Goal: Check status: Check status

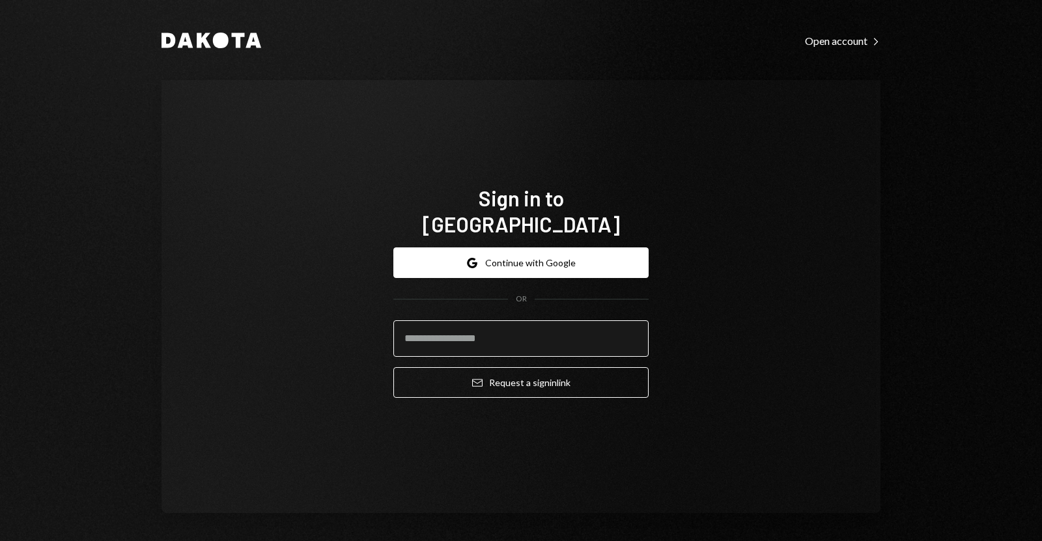
click at [435, 321] on input "email" at bounding box center [520, 339] width 255 height 36
type input "**********"
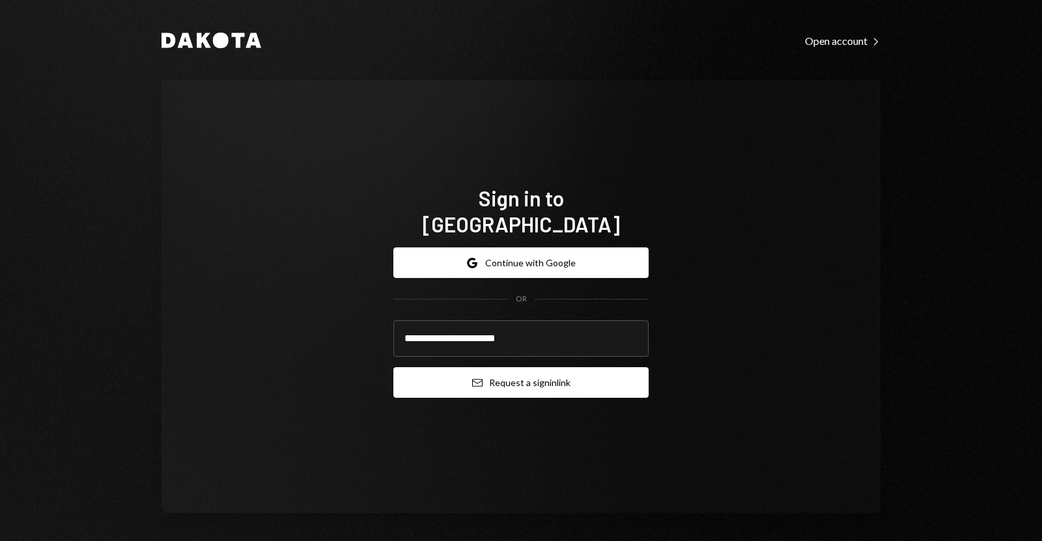
click at [506, 370] on button "Email Request a sign in link" at bounding box center [520, 382] width 255 height 31
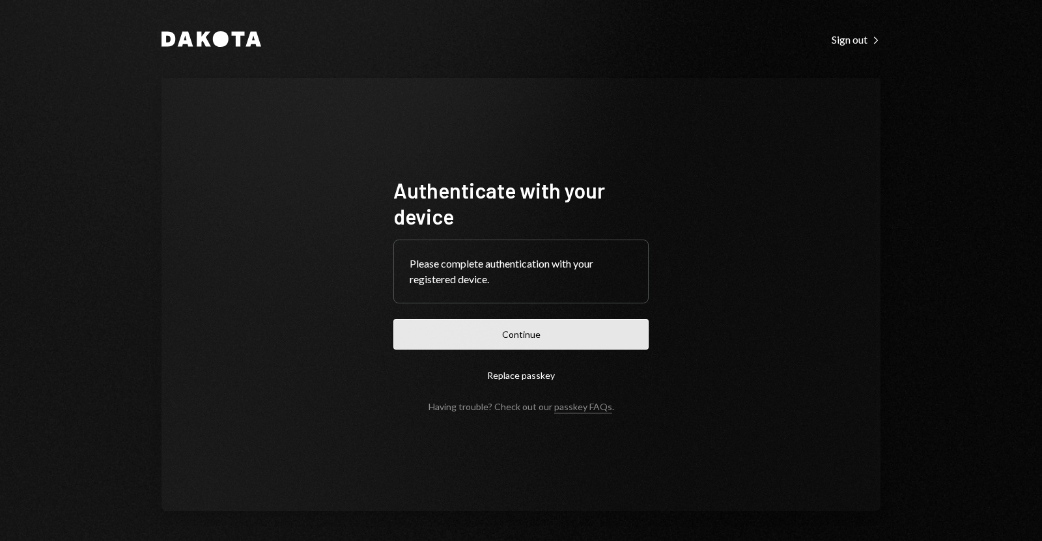
click at [462, 336] on button "Continue" at bounding box center [520, 334] width 255 height 31
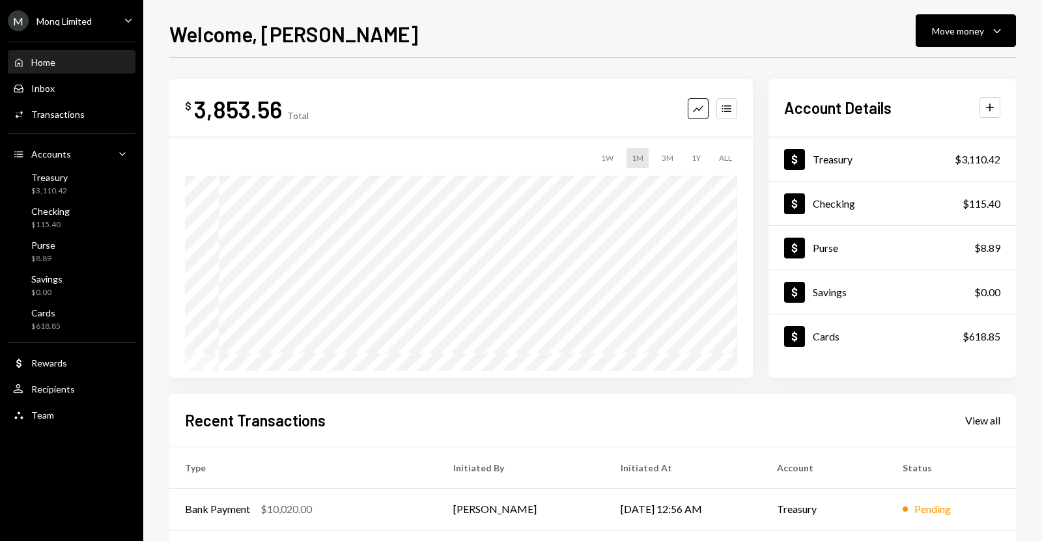
click at [99, 58] on div "Home Home" at bounding box center [71, 63] width 117 height 12
click at [154, 129] on div "Welcome, Drew Move money Caret Down $ 3,853.56 Total Graph Accounts 1W 1M 3M 1Y…" at bounding box center [592, 270] width 899 height 541
click at [835, 158] on div "Treasury" at bounding box center [833, 159] width 40 height 12
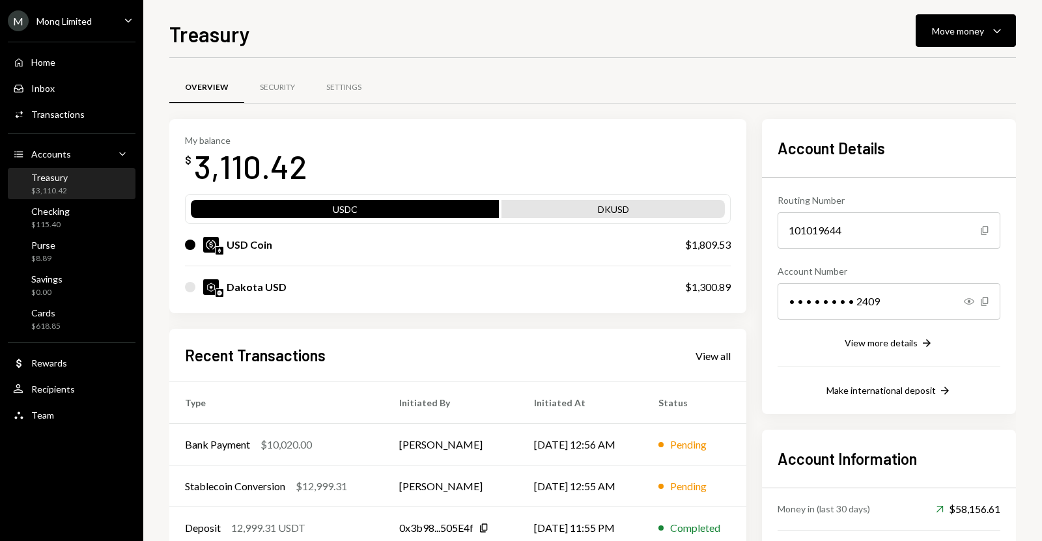
click at [711, 349] on link "View all" at bounding box center [713, 356] width 35 height 14
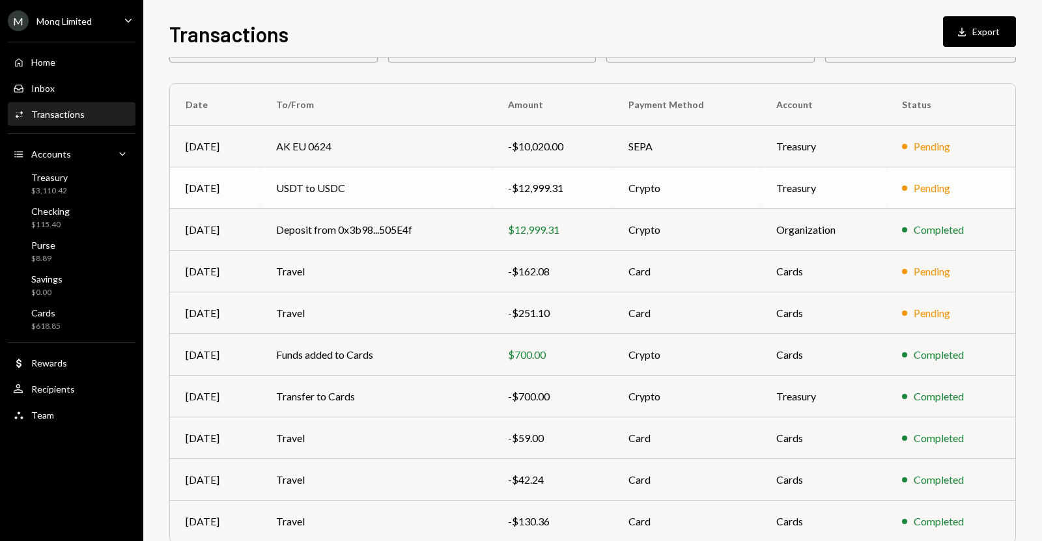
scroll to position [139, 0]
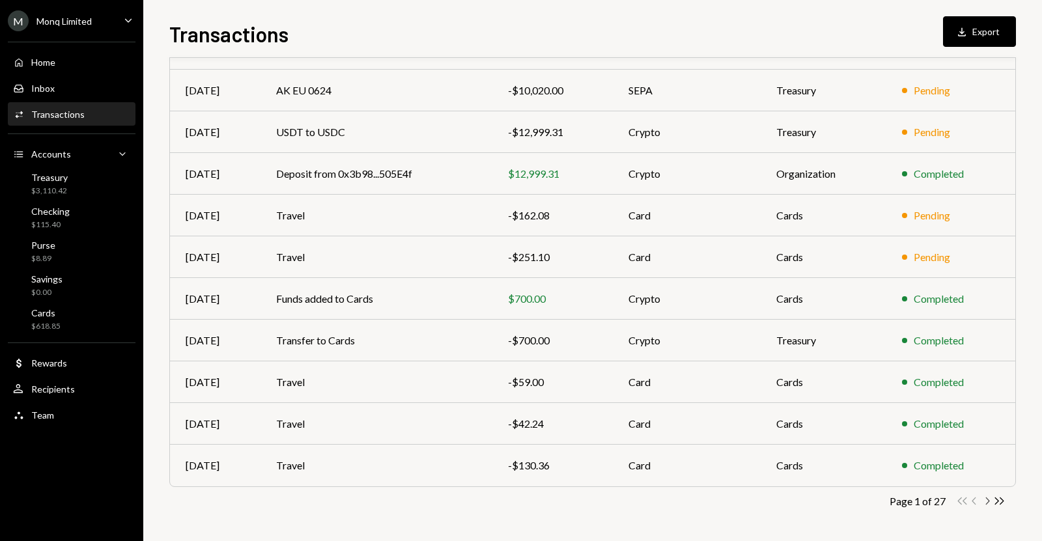
click at [989, 501] on icon "button" at bounding box center [988, 501] width 4 height 7
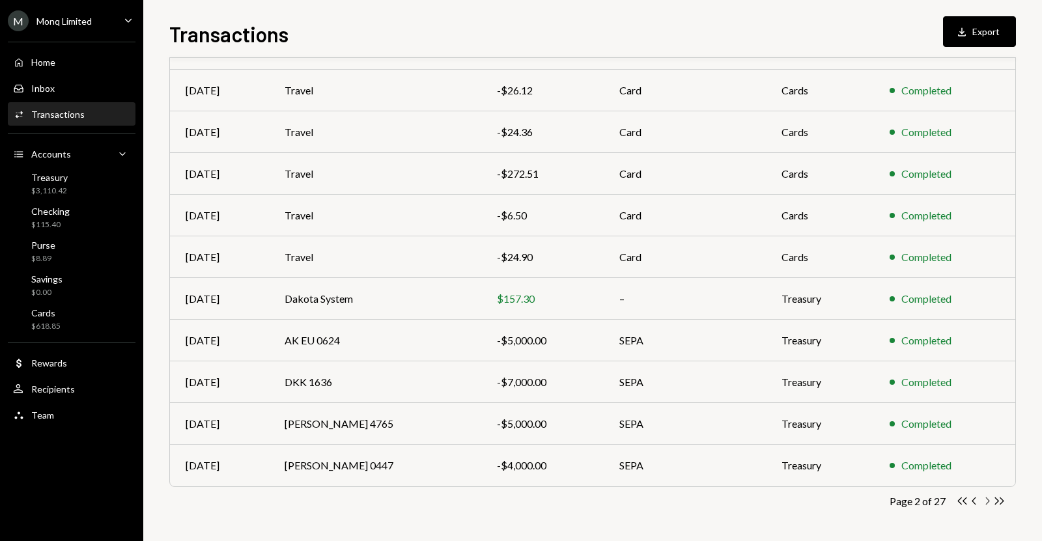
click at [990, 500] on icon "button" at bounding box center [988, 501] width 4 height 7
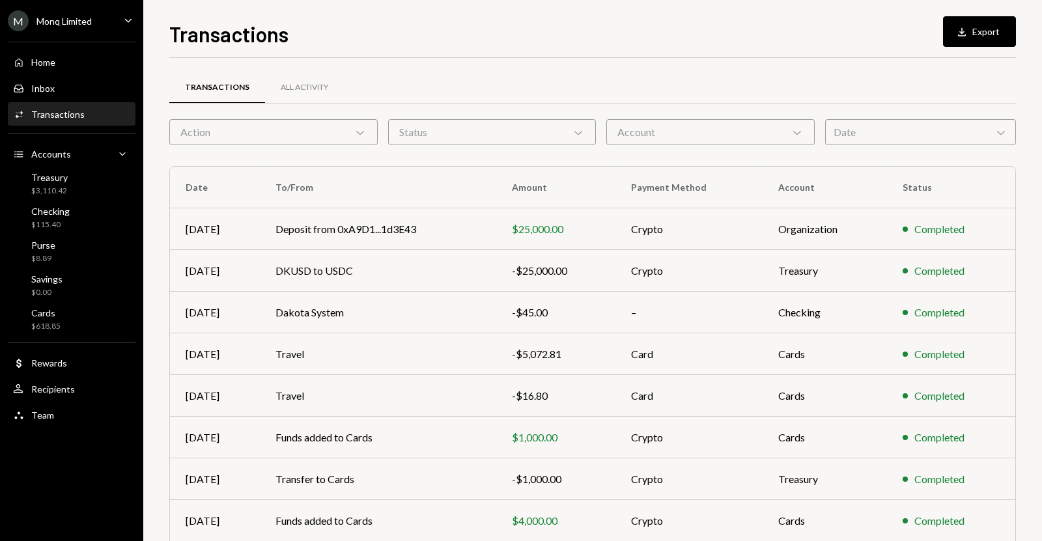
click at [681, 128] on div "Account Chevron Down" at bounding box center [711, 132] width 208 height 26
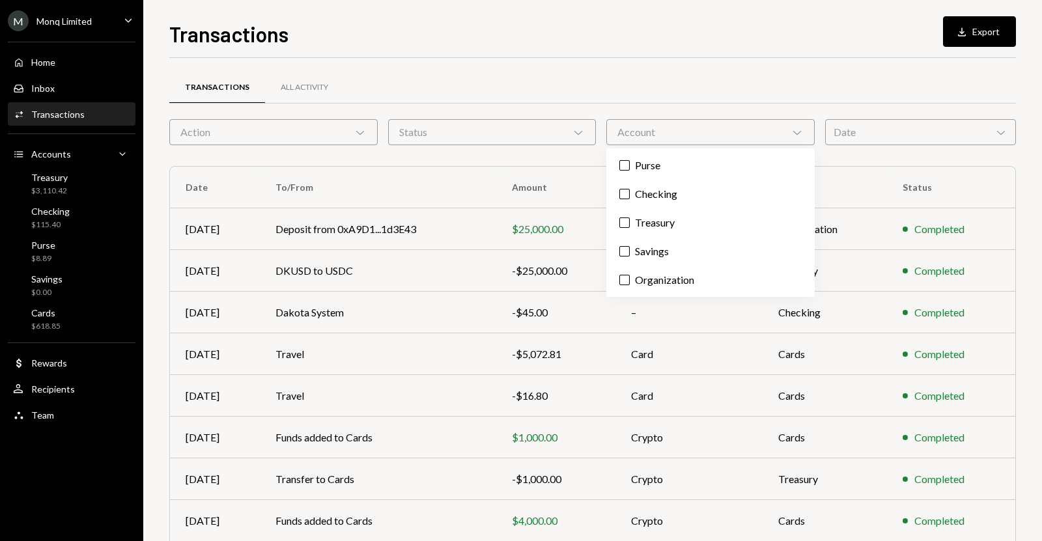
click at [681, 128] on div "Account Chevron Down" at bounding box center [711, 132] width 208 height 26
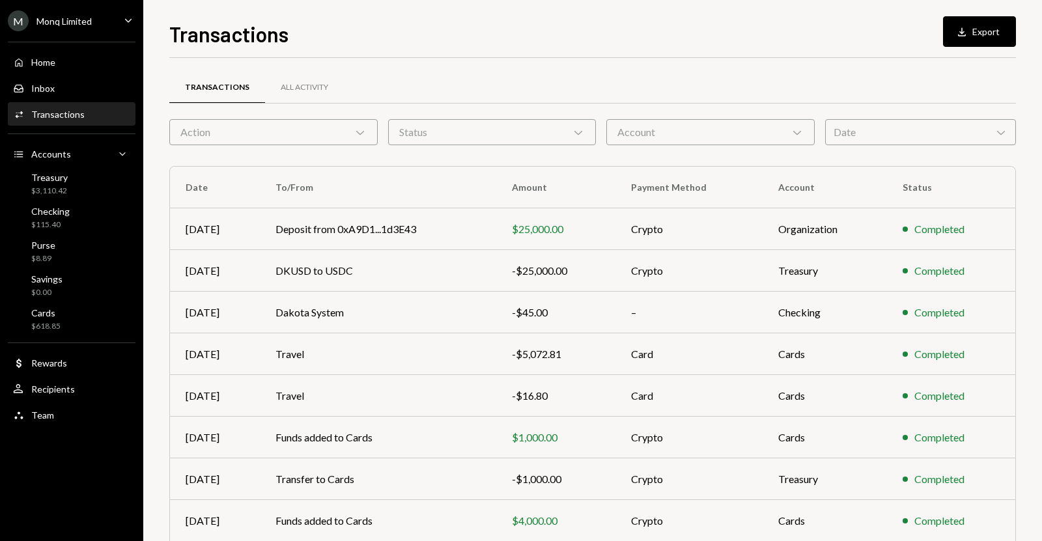
click at [519, 133] on div "Status Chevron Down" at bounding box center [492, 132] width 208 height 26
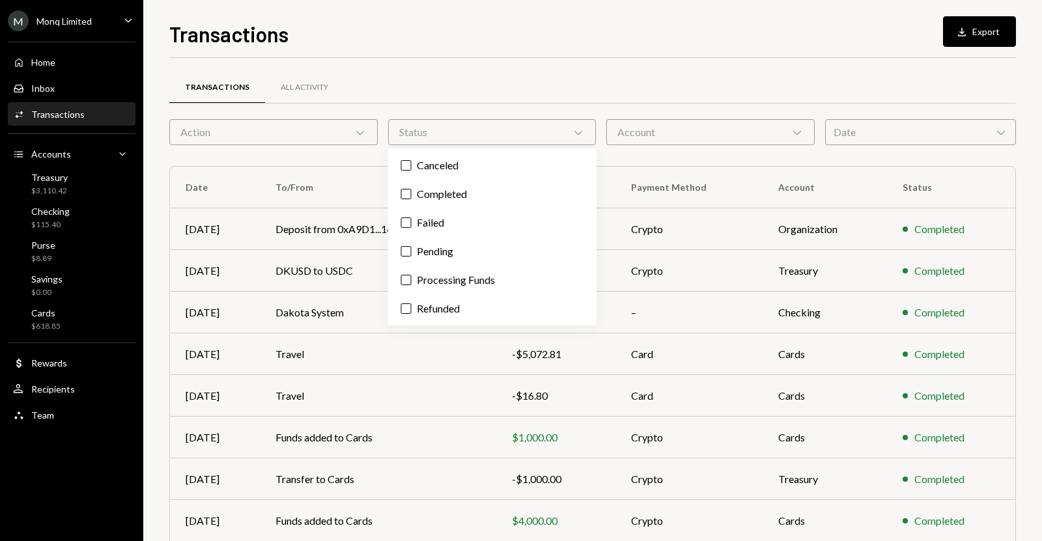
click at [519, 133] on div "Status Chevron Down" at bounding box center [492, 132] width 208 height 26
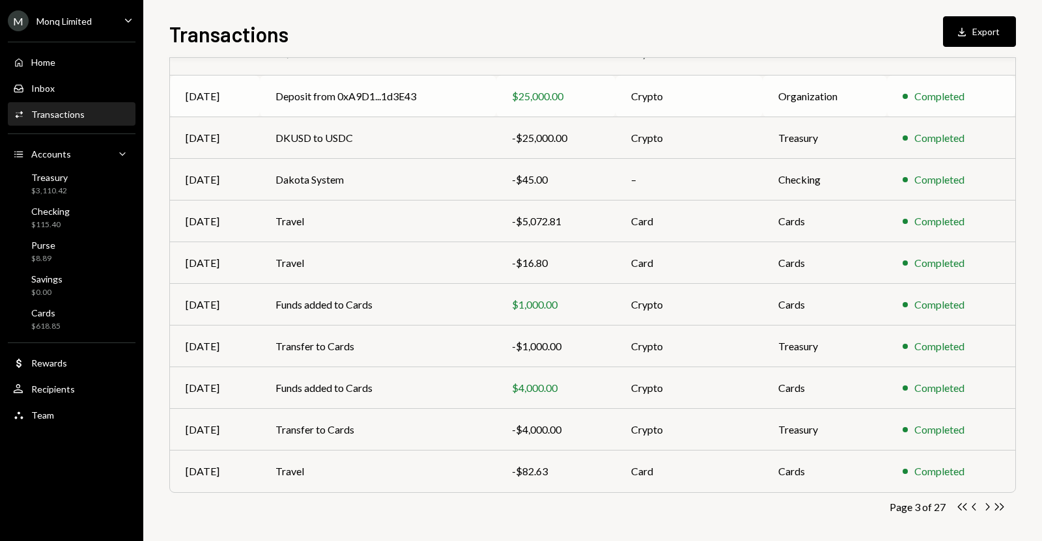
scroll to position [139, 0]
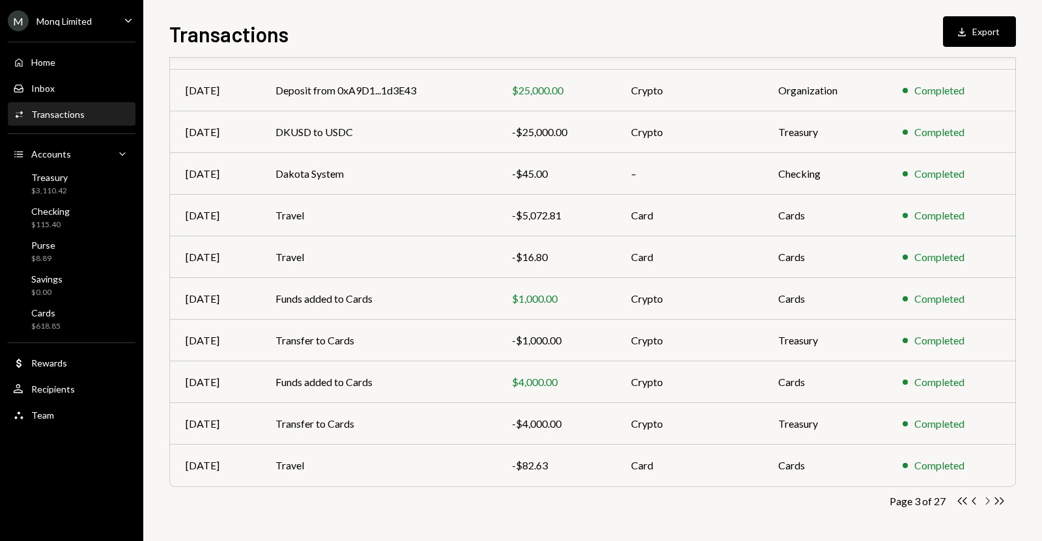
click at [985, 502] on icon "Chevron Right" at bounding box center [987, 501] width 12 height 12
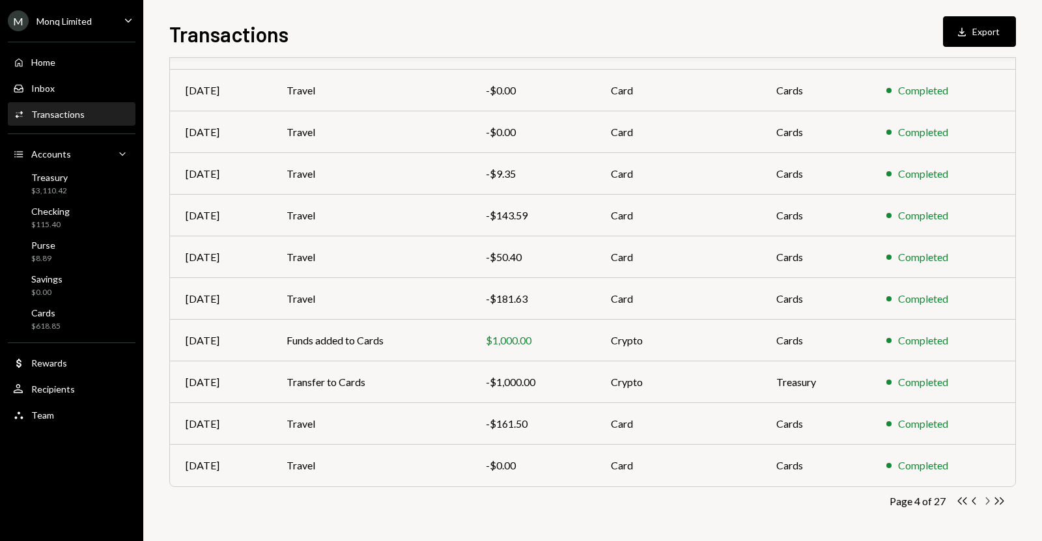
click at [990, 503] on icon "Chevron Right" at bounding box center [987, 501] width 12 height 12
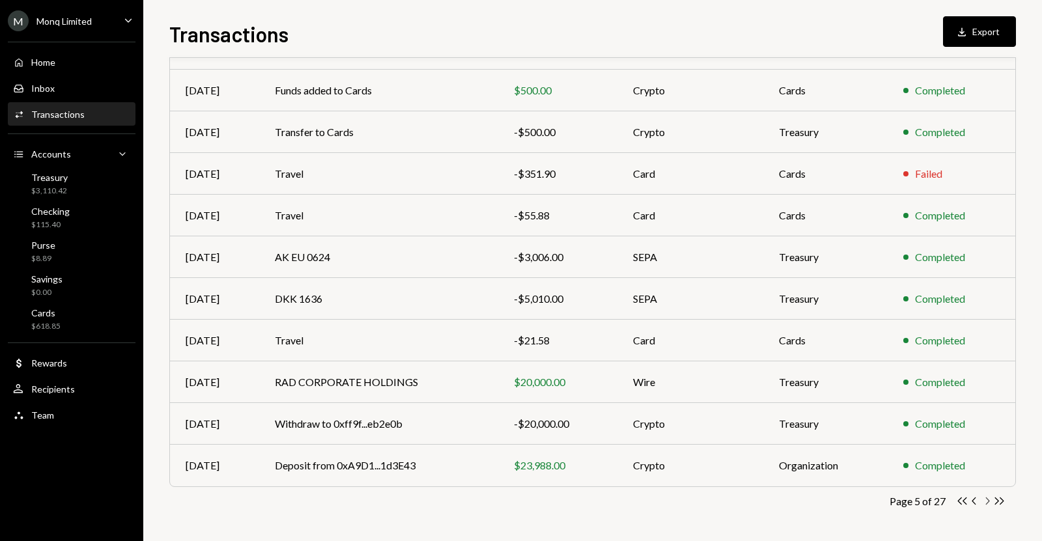
click at [986, 500] on icon "Chevron Right" at bounding box center [987, 501] width 12 height 12
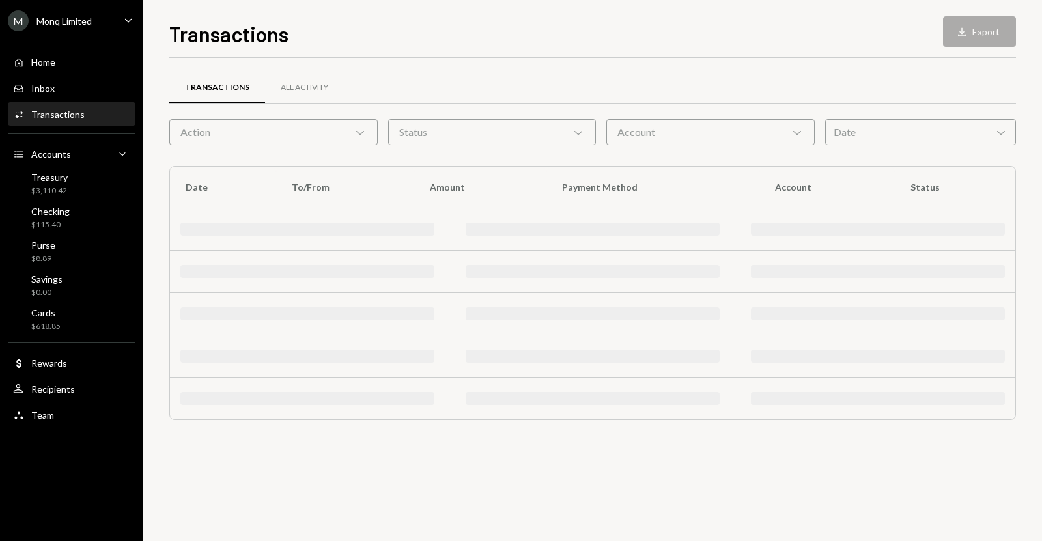
scroll to position [0, 0]
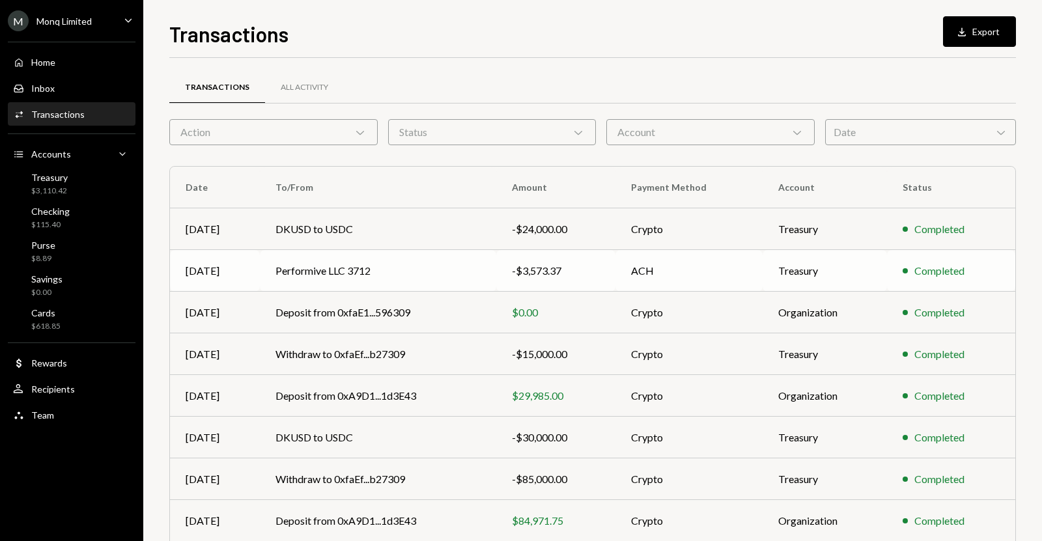
click at [646, 274] on td "ACH" at bounding box center [689, 271] width 147 height 42
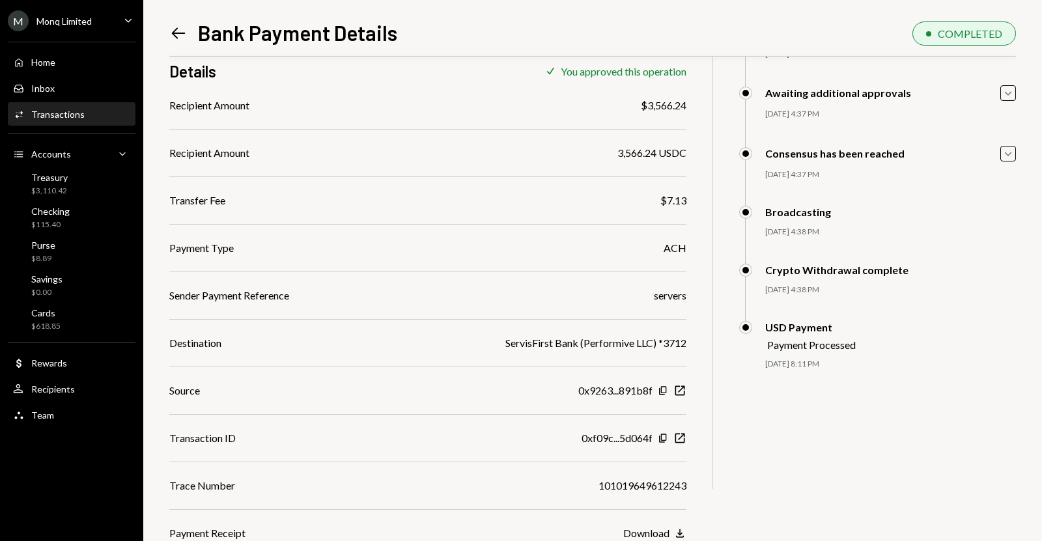
scroll to position [107, 0]
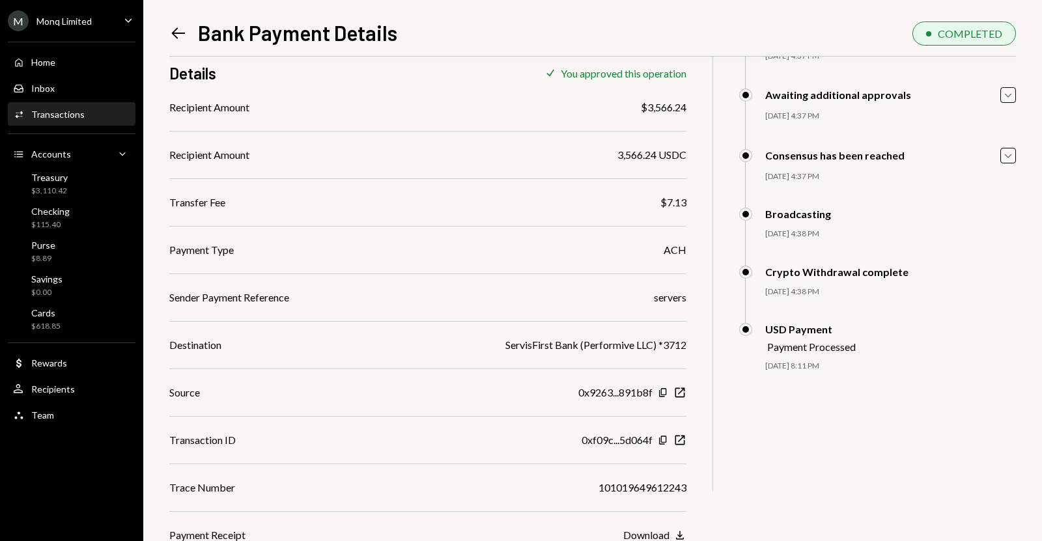
click at [637, 535] on div "Download" at bounding box center [646, 535] width 46 height 12
click at [141, 36] on div "Home Home Inbox Inbox Activities Transactions Accounts Accounts Caret Down Trea…" at bounding box center [71, 231] width 143 height 395
click at [39, 59] on div "Home" at bounding box center [43, 62] width 24 height 11
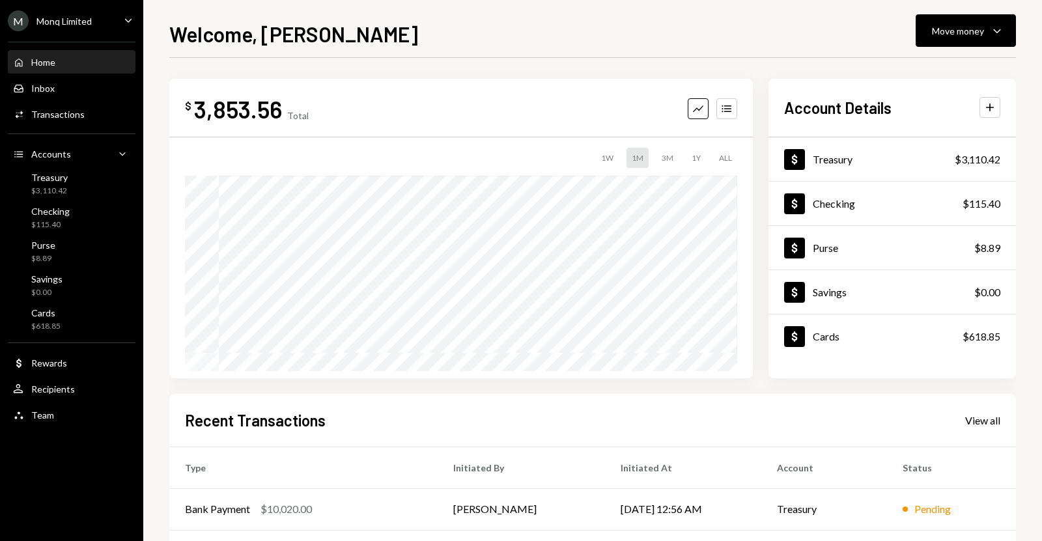
click at [39, 59] on div "Home" at bounding box center [43, 62] width 24 height 11
